Goal: Task Accomplishment & Management: Use online tool/utility

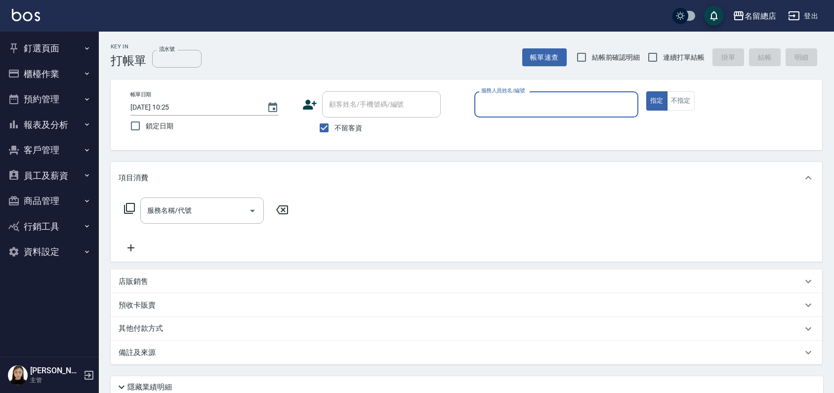
type input "ㄋ"
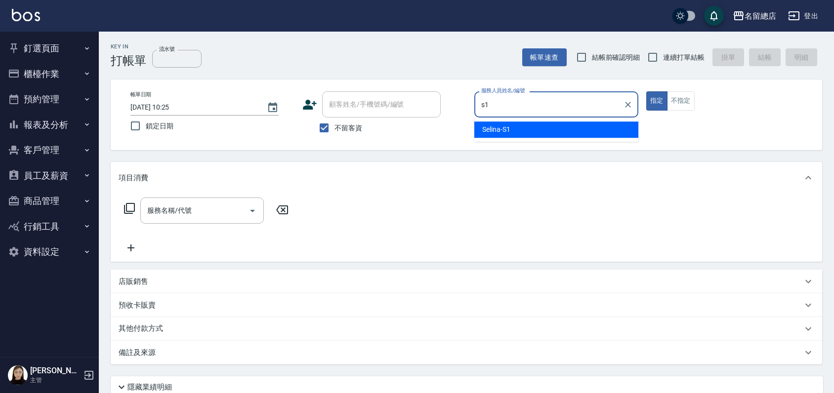
type input "Selina-S1"
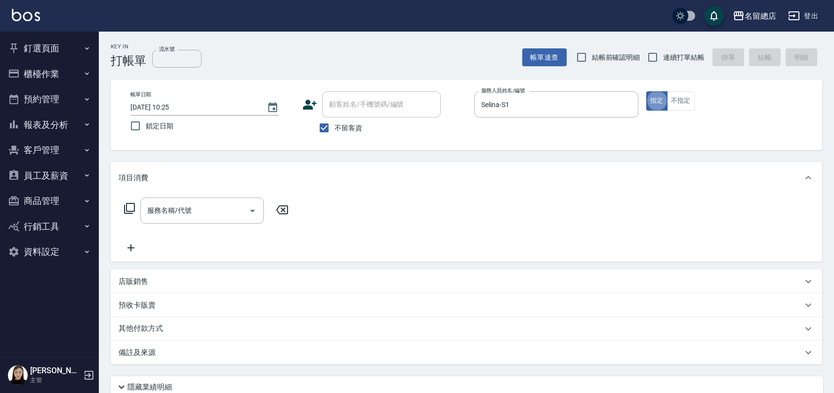
type button "true"
click at [680, 101] on button "不指定" at bounding box center [681, 100] width 28 height 19
click at [651, 55] on input "連續打單結帳" at bounding box center [652, 57] width 21 height 21
checkbox input "true"
click at [178, 206] on div "服務名稱/代號 服務名稱/代號" at bounding box center [202, 211] width 124 height 26
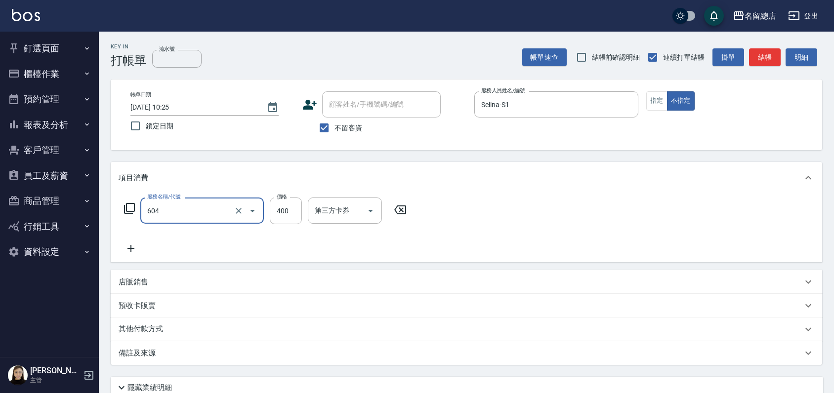
type input "健康洗髮(604)"
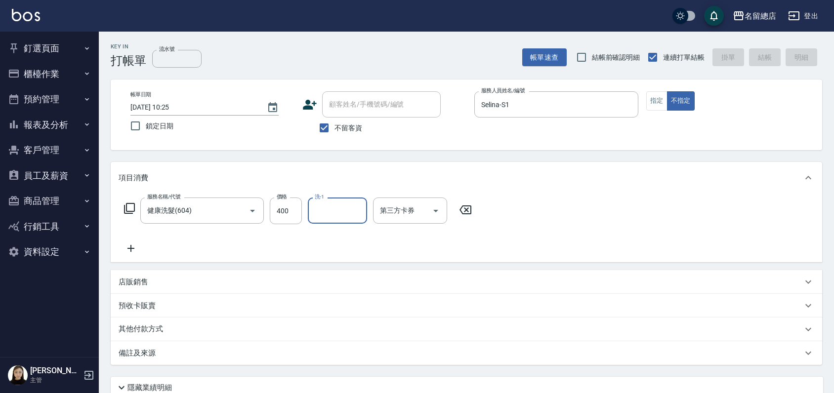
type input "[DATE] 13:32"
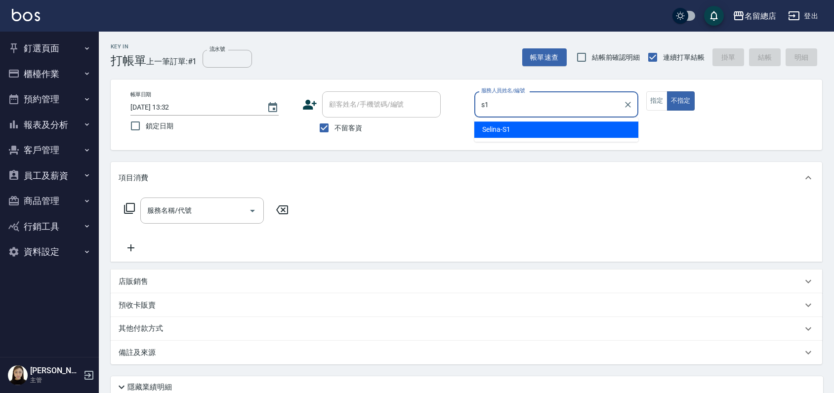
type input "Selina-S1"
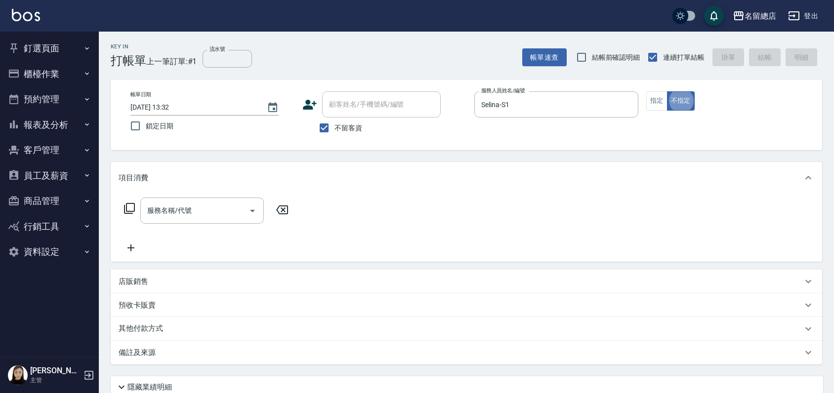
type button "false"
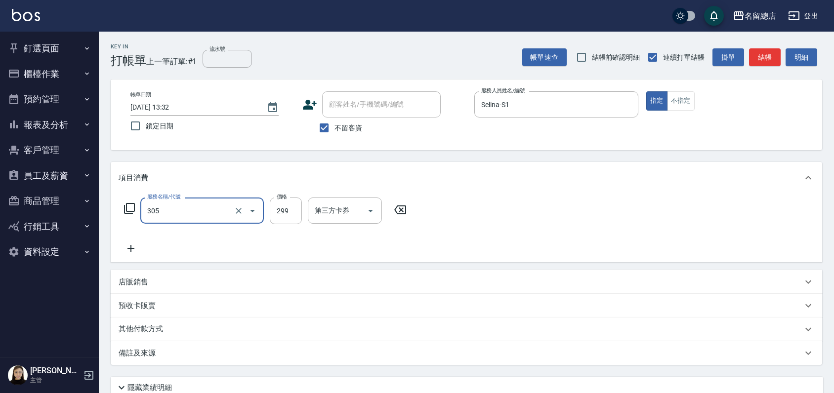
type input "剪髮(305)"
type input "400"
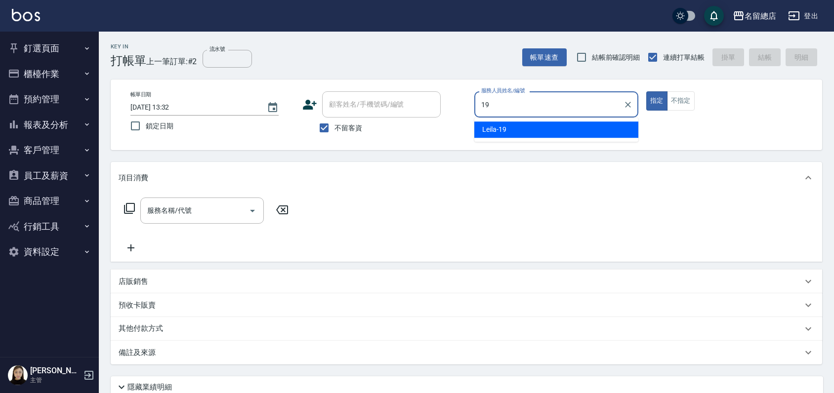
type input "Leila-19"
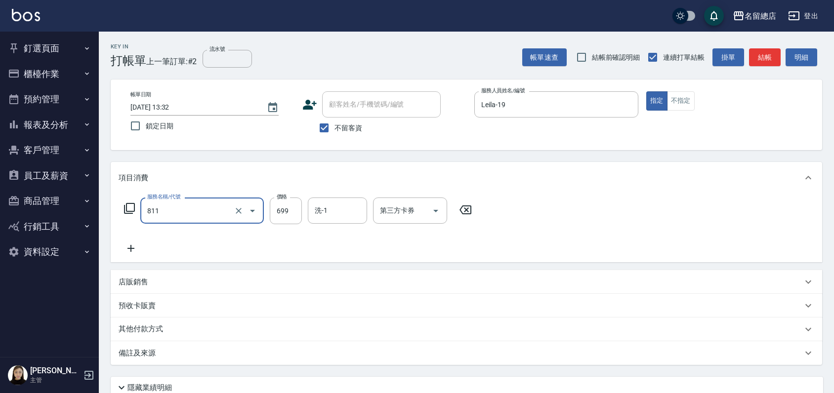
type input "洗+剪(811)"
type input "599"
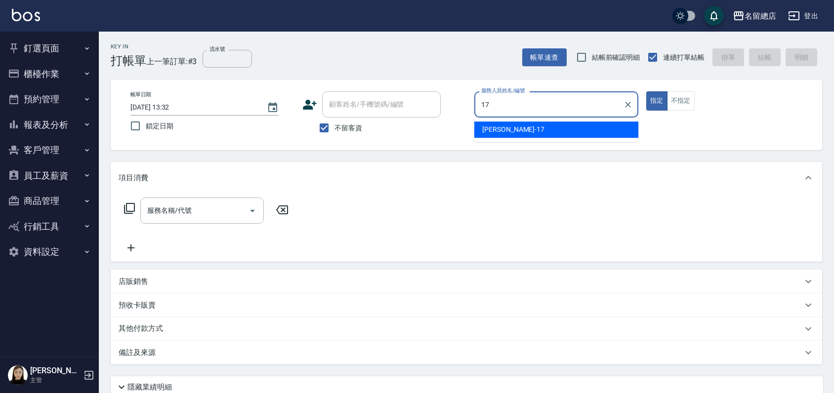
type input "[PERSON_NAME]-17"
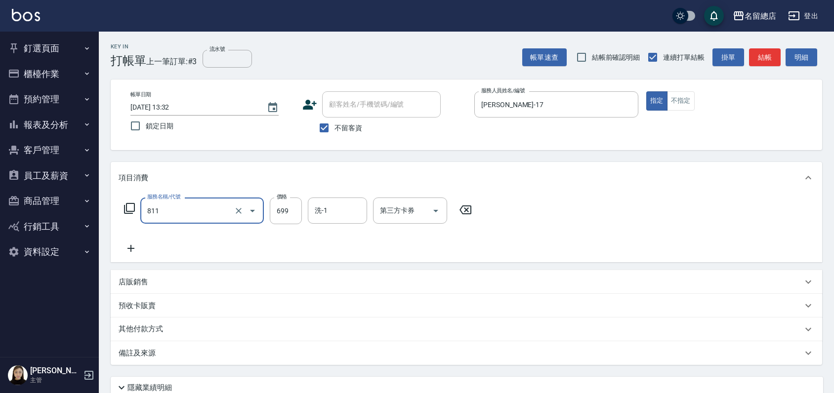
type input "洗+剪(811)"
type input "500"
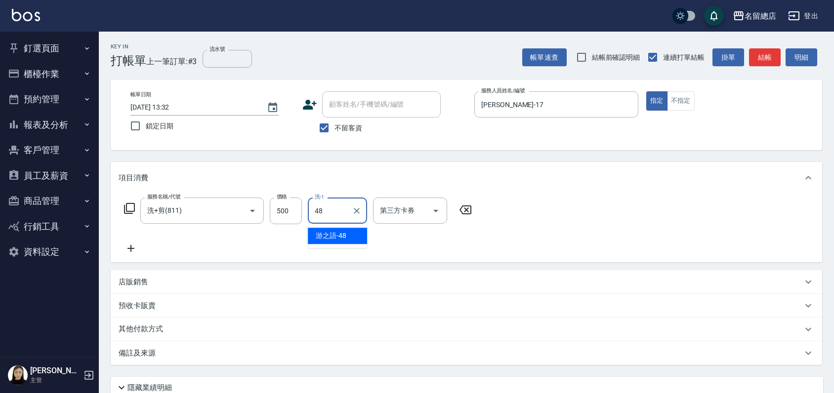
type input "游之語-48"
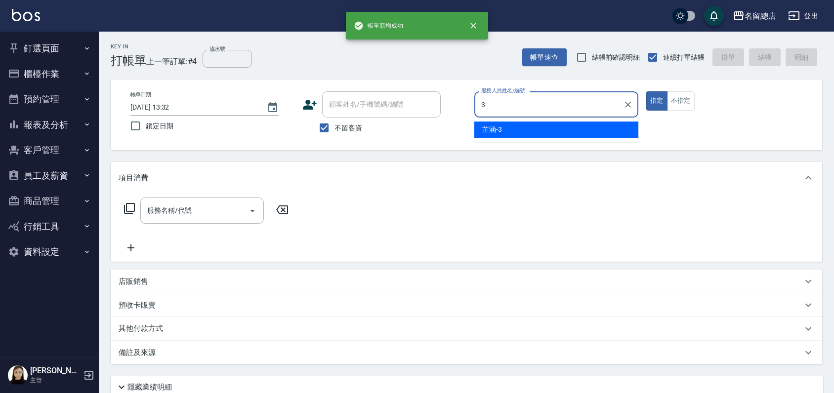
type input "芷涵-3"
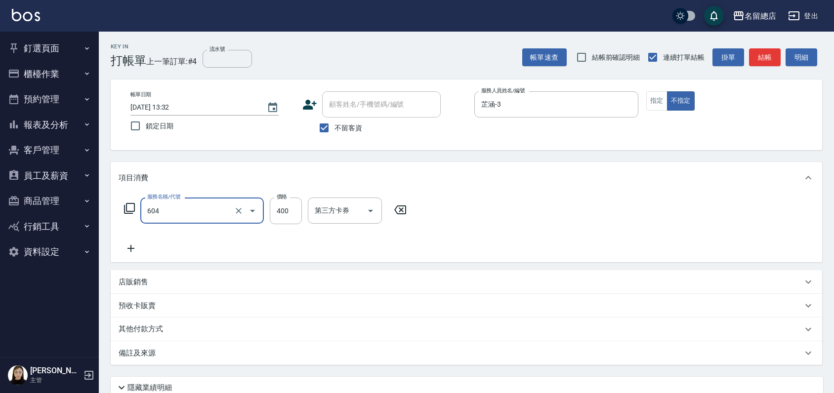
type input "健康洗髮(604)"
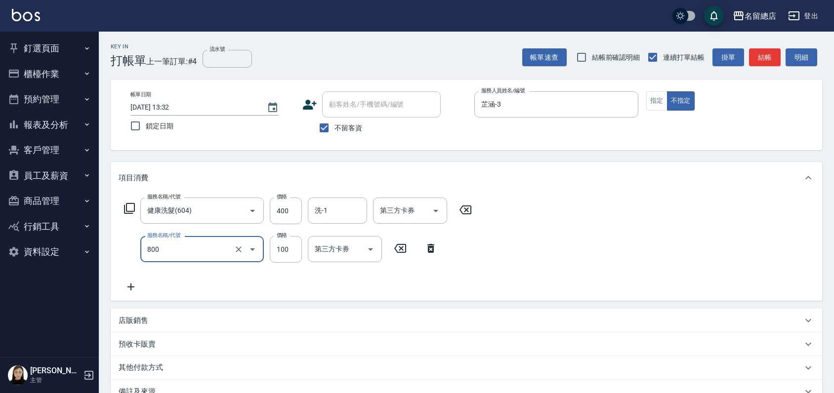
type input "梳髮(800)"
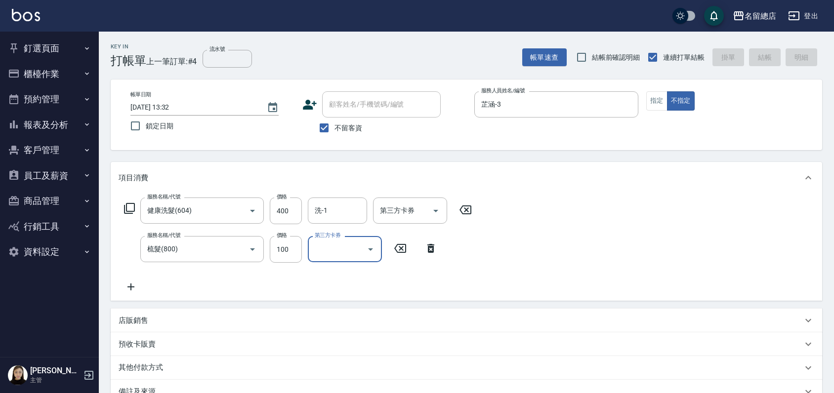
type input "[DATE] 13:33"
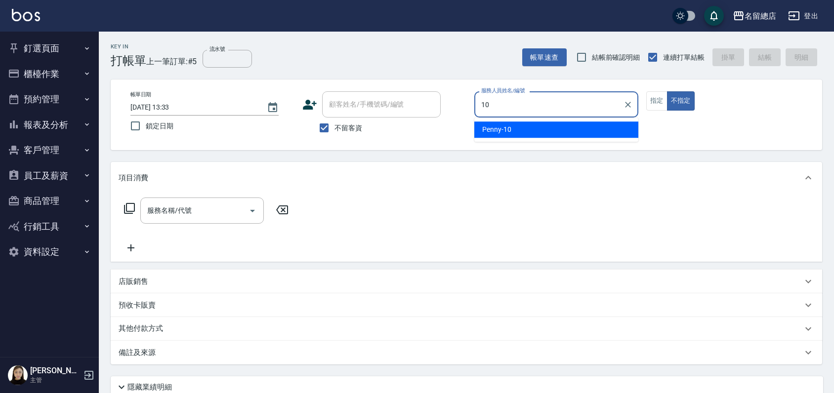
type input "Penny-10"
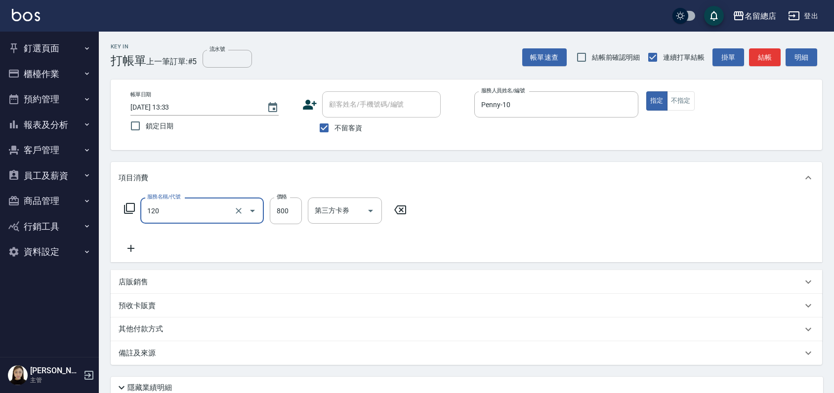
type input "自備頭皮(120)"
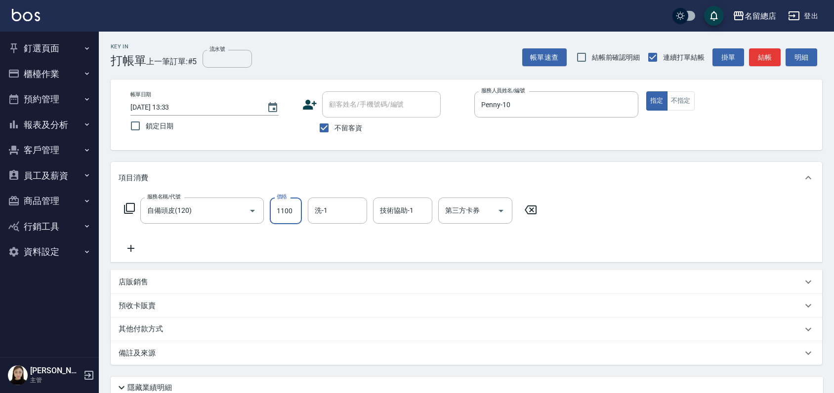
type input "1100"
type input "[PERSON_NAME]-26"
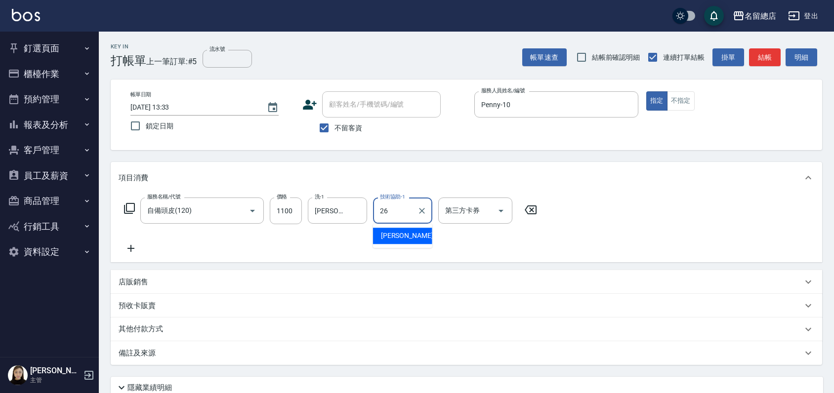
type input "[PERSON_NAME]-26"
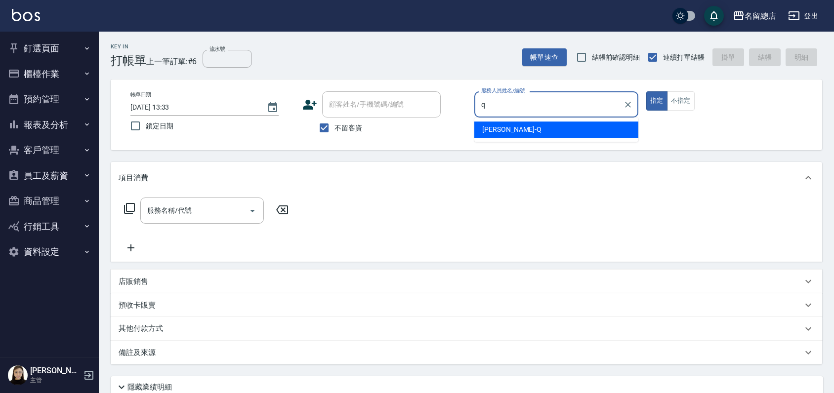
type input "[PERSON_NAME]"
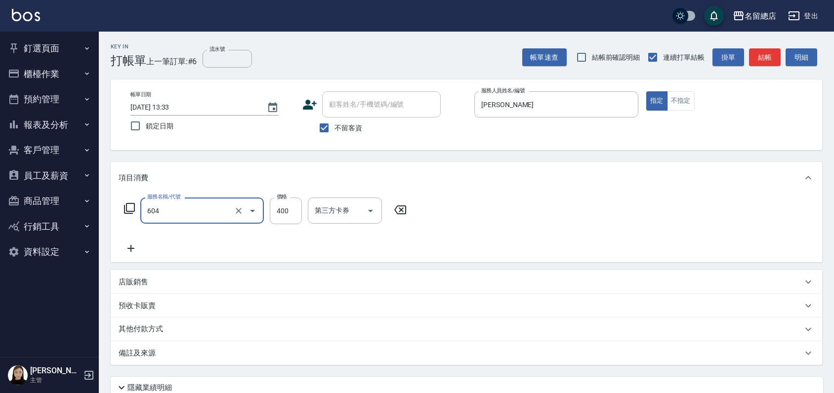
type input "健康洗髮(604)"
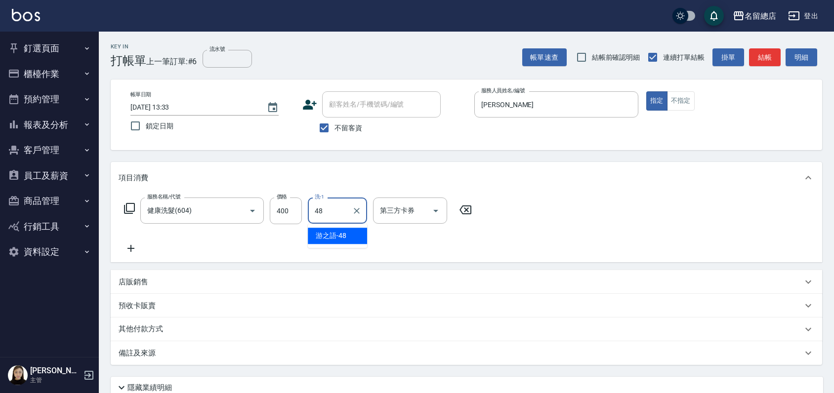
type input "游之語-48"
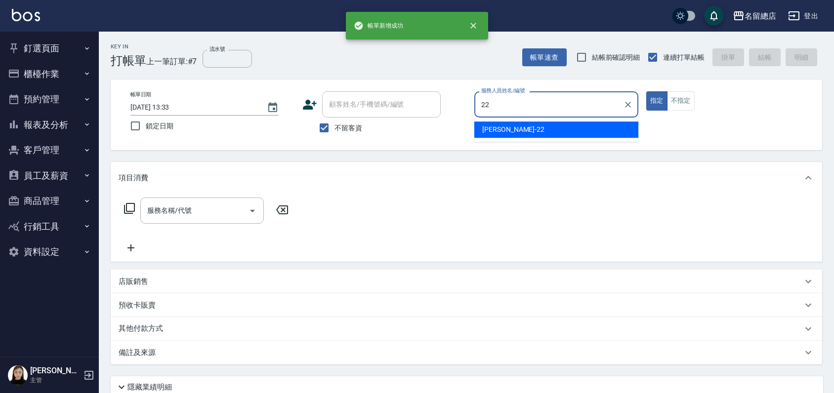
type input "Lydia-22"
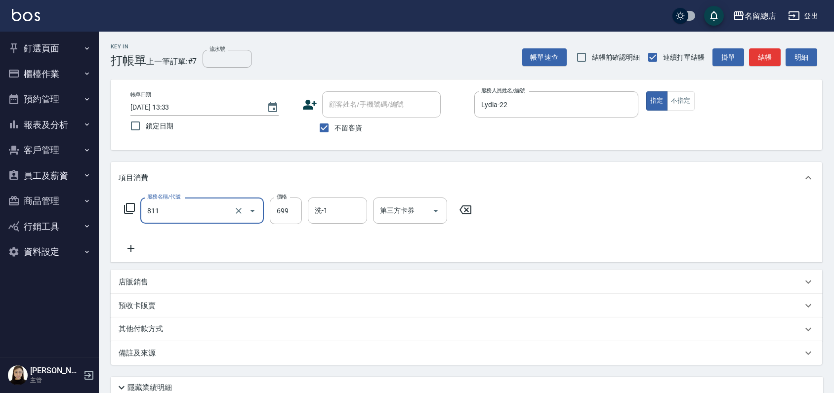
type input "洗+剪(811)"
click at [277, 219] on input "8010" at bounding box center [286, 211] width 32 height 27
type input "800"
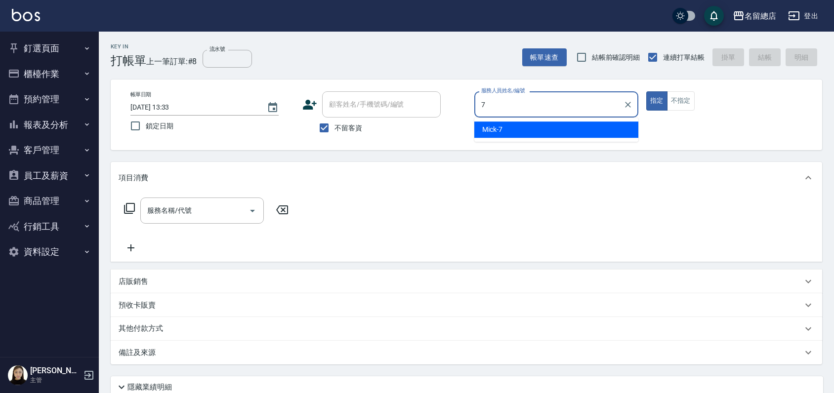
type input "Mick-7"
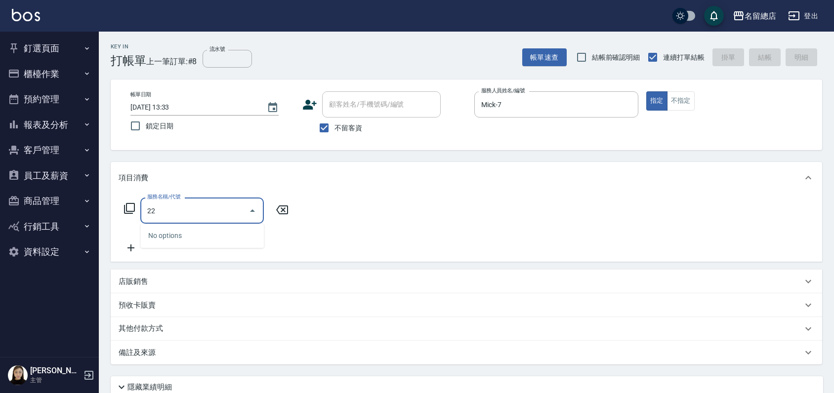
type input "222"
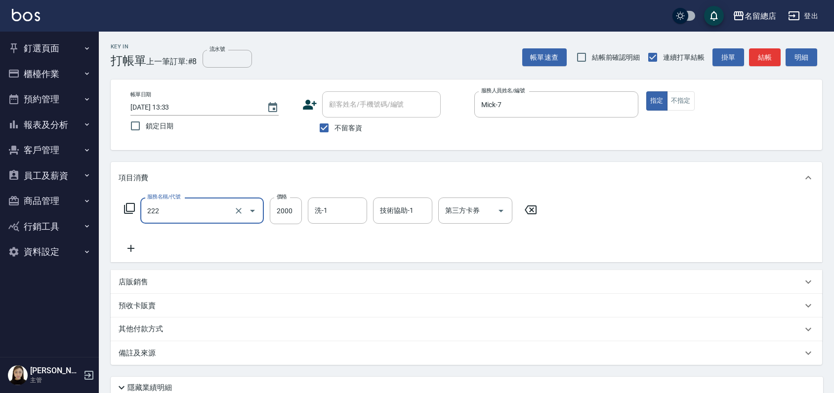
type input "燙髮2000以上(222)"
type input "1700"
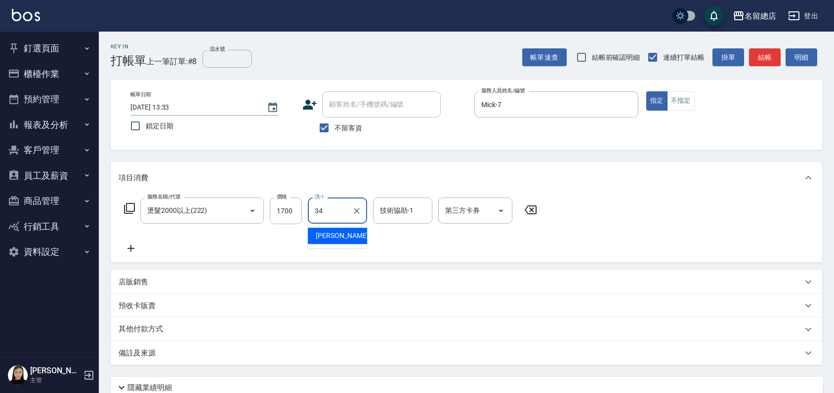
type input "[PERSON_NAME]-34"
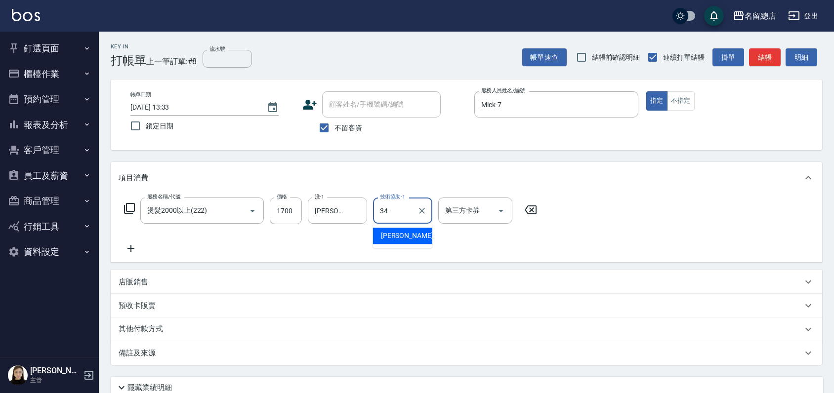
type input "[PERSON_NAME]-34"
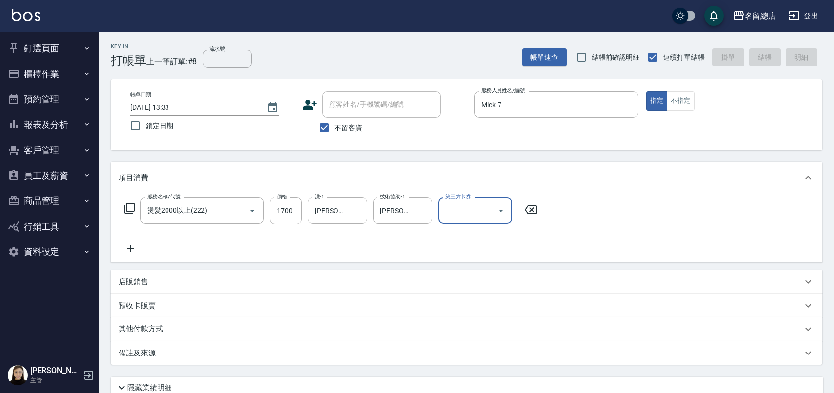
type input "[DATE] 13:34"
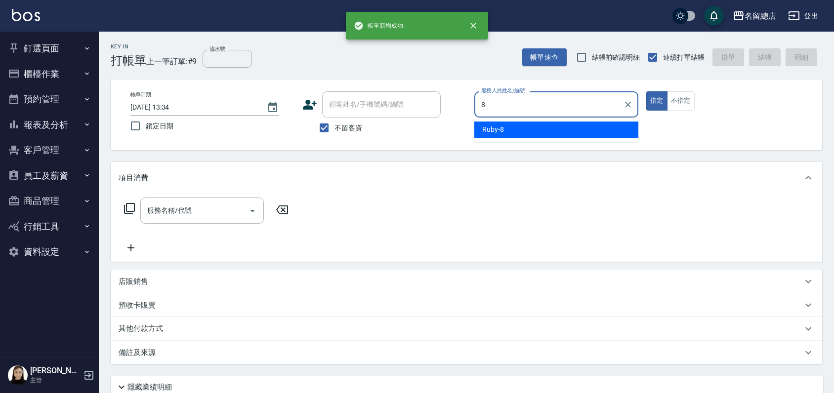
type input "Ruby-8"
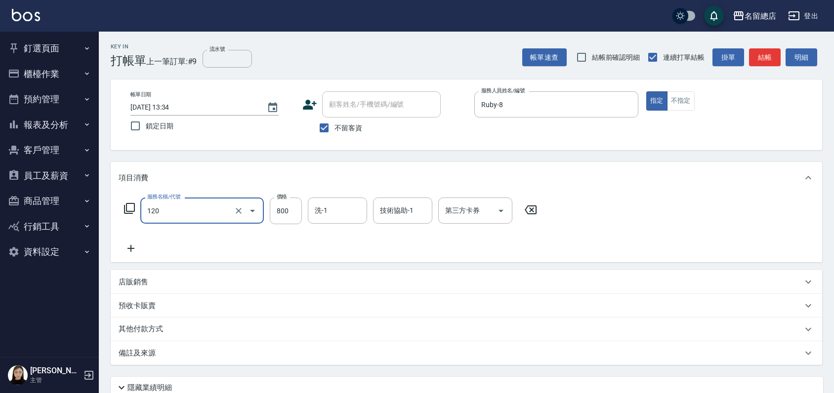
type input "自備頭皮(120)"
type input "600"
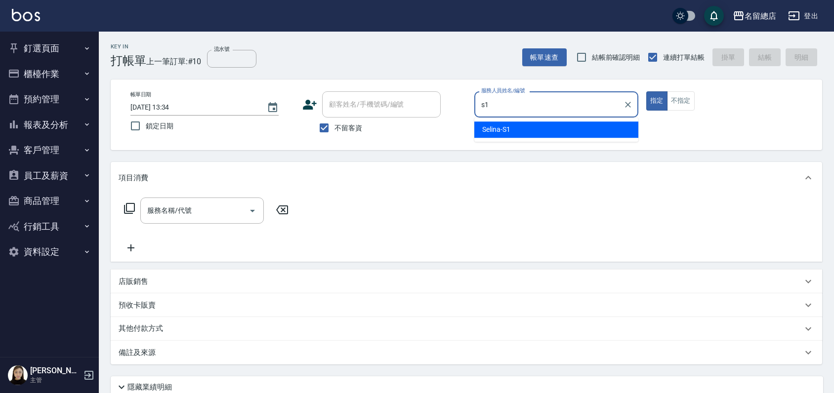
type input "Selina-S1"
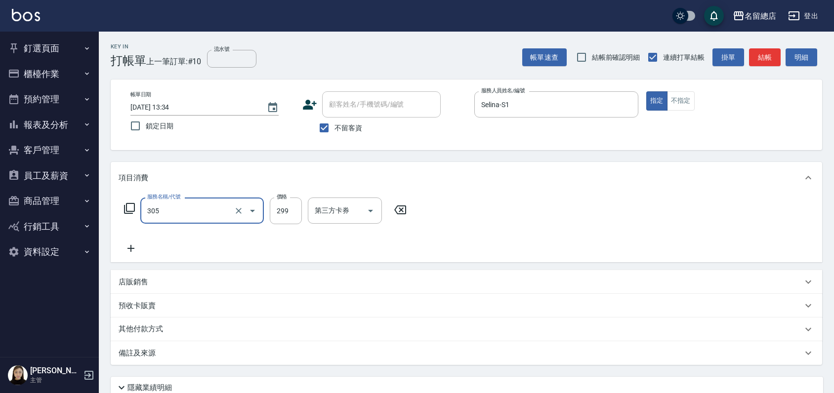
type input "剪髮(305)"
type input "1100"
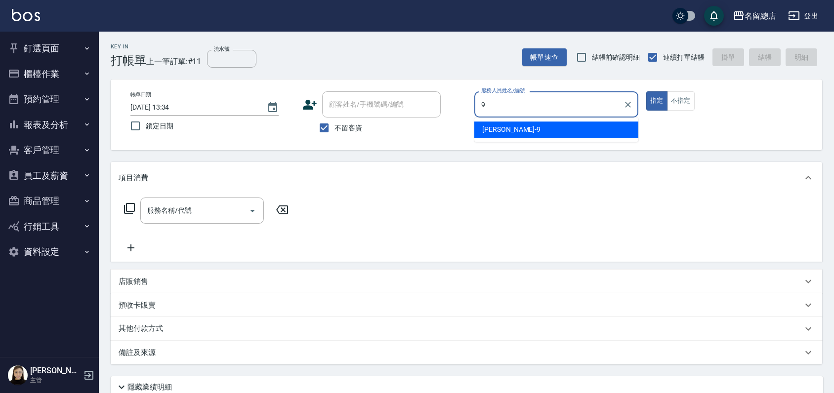
type input "[PERSON_NAME]-9"
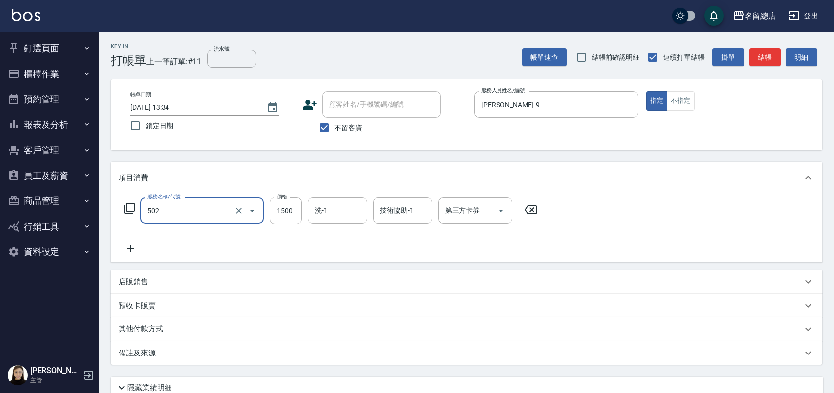
type input "染髮1500以上(502)"
type input "1880"
